Goal: Navigation & Orientation: Find specific page/section

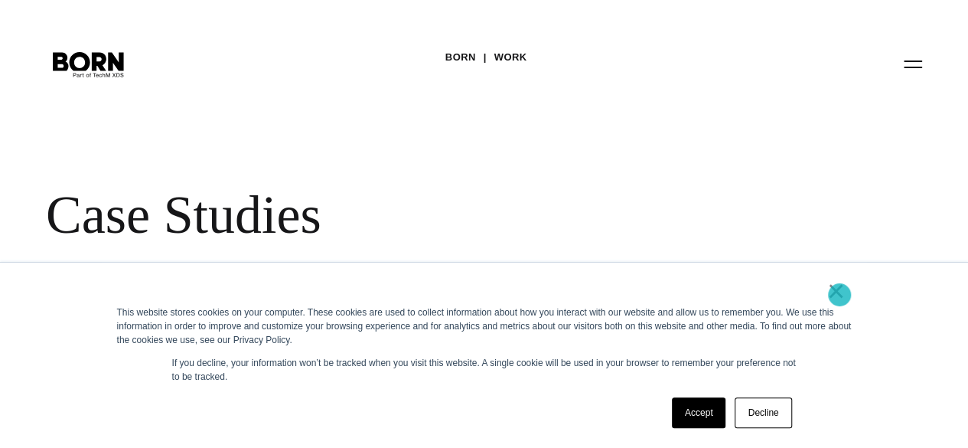
click at [840, 295] on link "×" at bounding box center [836, 291] width 18 height 14
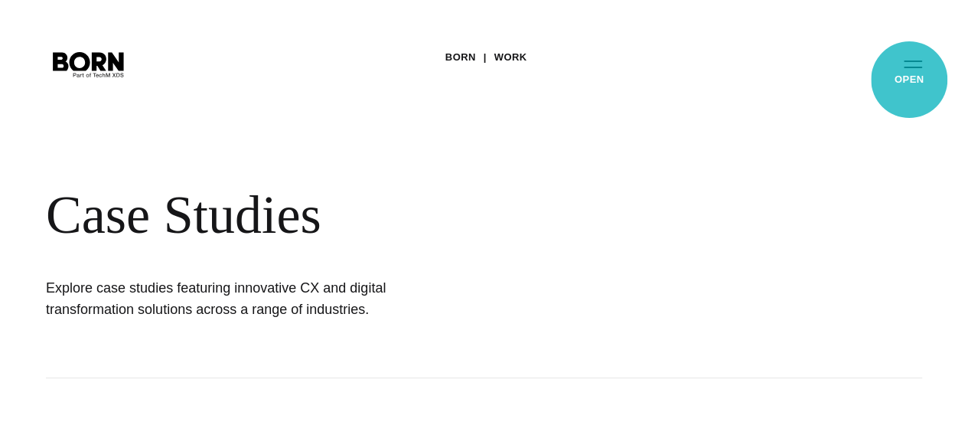
click at [909, 80] on button "Primary Menu" at bounding box center [913, 63] width 37 height 32
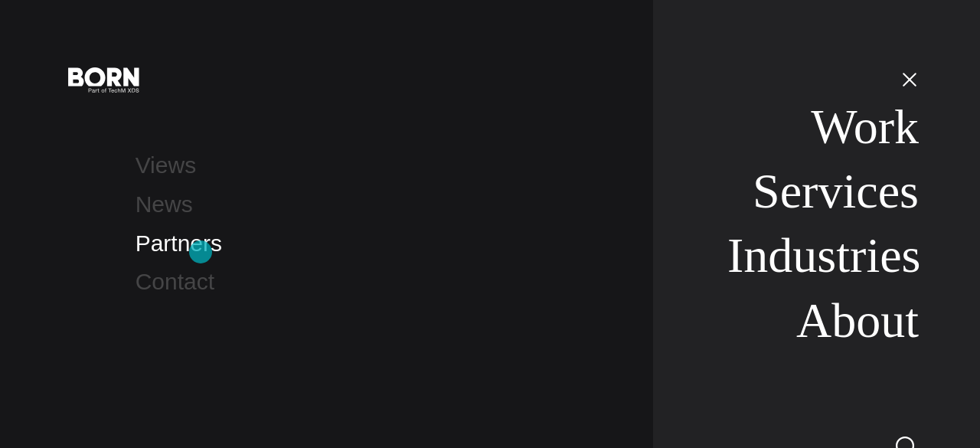
click at [201, 252] on link "Partners" at bounding box center [178, 242] width 86 height 25
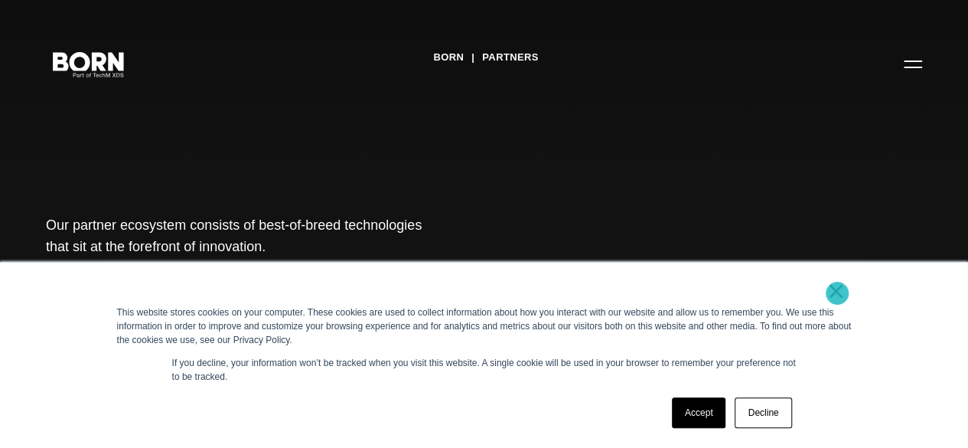
click at [837, 293] on link "×" at bounding box center [836, 291] width 18 height 14
